Goal: Transaction & Acquisition: Subscribe to service/newsletter

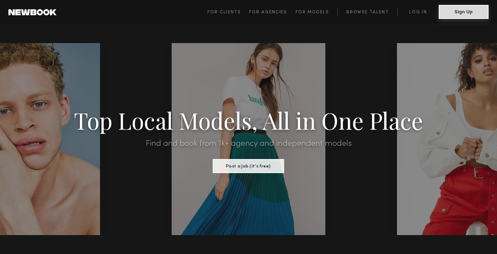
click at [452, 17] on button "Sign Up" at bounding box center [464, 12] width 50 height 14
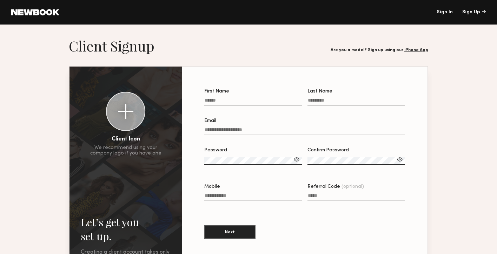
click at [448, 9] on header "Sign In Sign Up" at bounding box center [248, 12] width 497 height 25
click at [448, 11] on link "Sign In" at bounding box center [444, 12] width 16 height 5
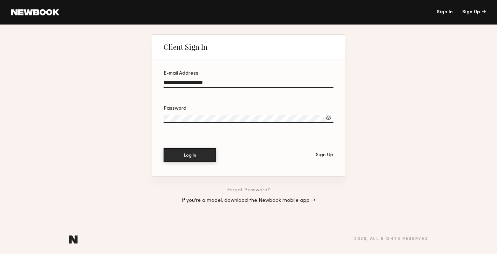
type input "**********"
click at [191, 160] on button "Log In" at bounding box center [190, 155] width 53 height 14
click at [190, 155] on button "Log In" at bounding box center [190, 155] width 53 height 14
click at [27, 10] on link at bounding box center [35, 12] width 48 height 6
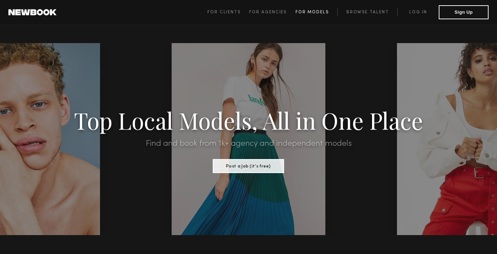
click at [312, 14] on span "For Models" at bounding box center [311, 12] width 33 height 4
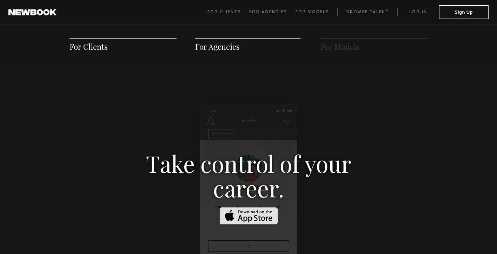
scroll to position [1006, 0]
click at [346, 48] on span "For Models" at bounding box center [339, 46] width 39 height 11
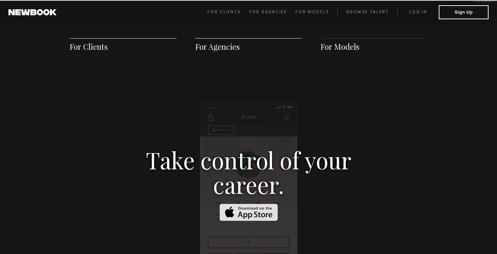
scroll to position [1009, 0]
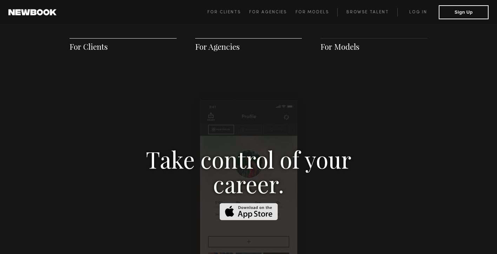
click at [226, 49] on span "For Agencies" at bounding box center [217, 46] width 45 height 11
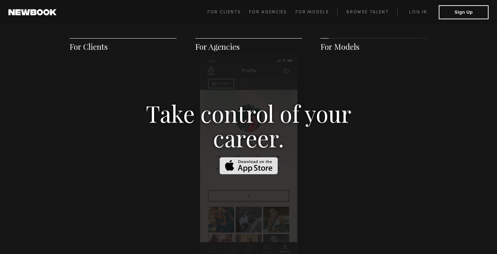
scroll to position [1061, 0]
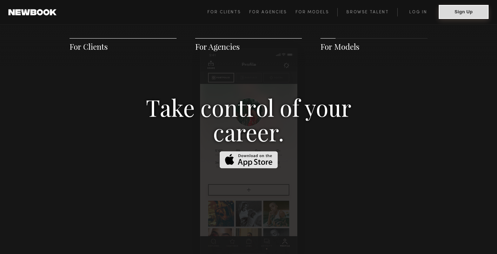
click at [463, 10] on button "Sign Up" at bounding box center [464, 12] width 50 height 14
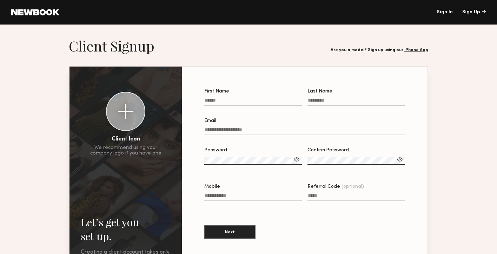
click at [450, 9] on header "Sign In Sign Up" at bounding box center [248, 12] width 497 height 25
click at [447, 11] on link "Sign In" at bounding box center [444, 12] width 16 height 5
